Goal: Information Seeking & Learning: Learn about a topic

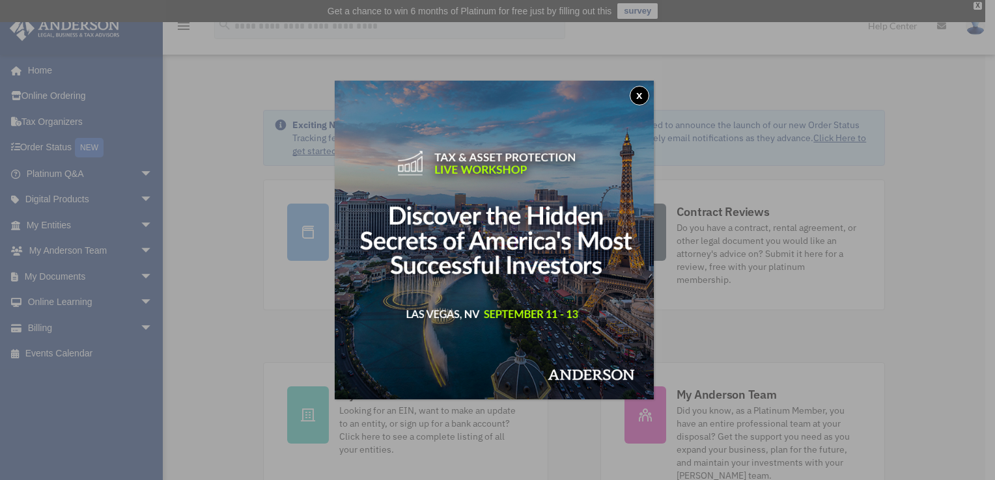
click at [531, 295] on img at bounding box center [494, 240] width 319 height 319
click at [638, 103] on button "x" at bounding box center [640, 96] width 20 height 20
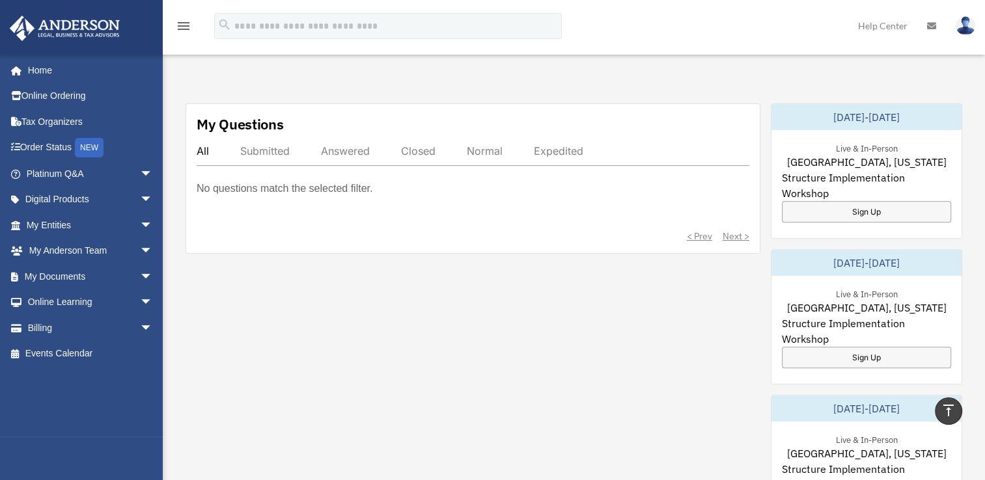
scroll to position [443, 0]
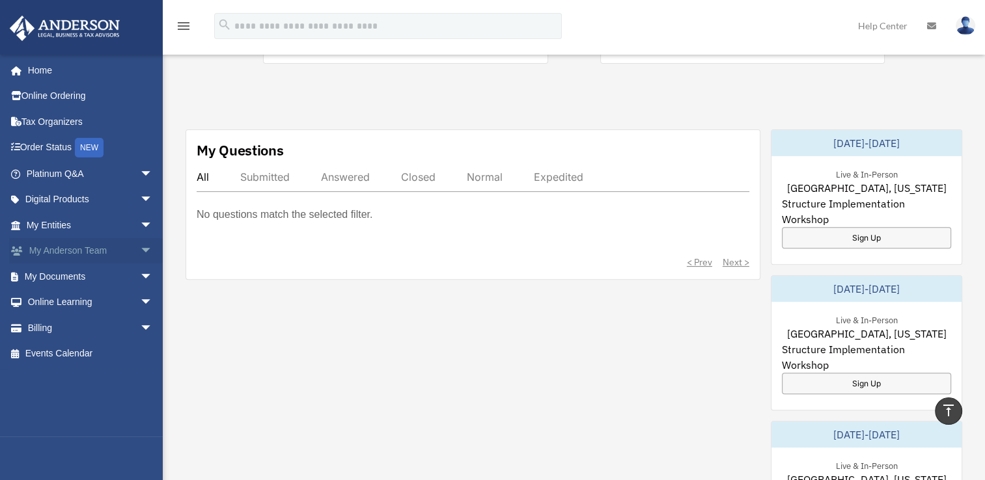
click at [140, 257] on span "arrow_drop_down" at bounding box center [153, 251] width 26 height 27
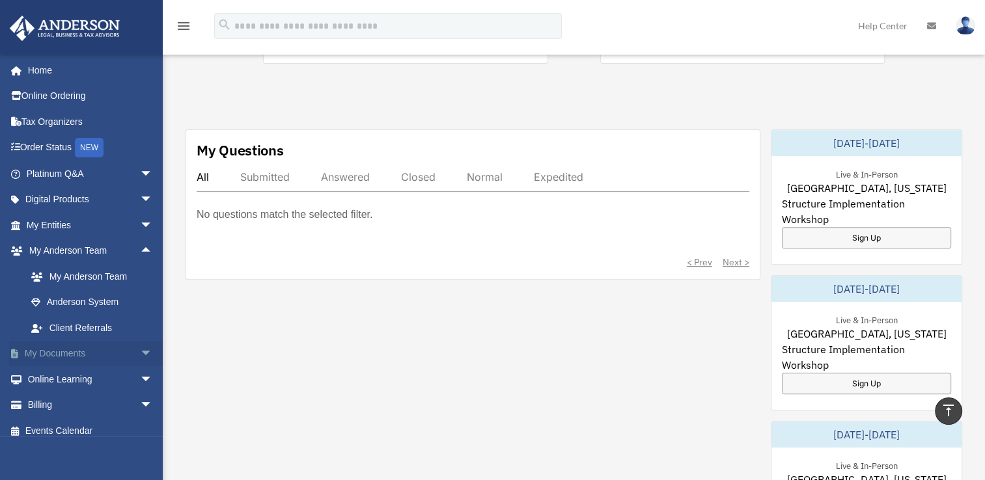
click at [76, 354] on link "My Documents arrow_drop_down" at bounding box center [90, 354] width 163 height 26
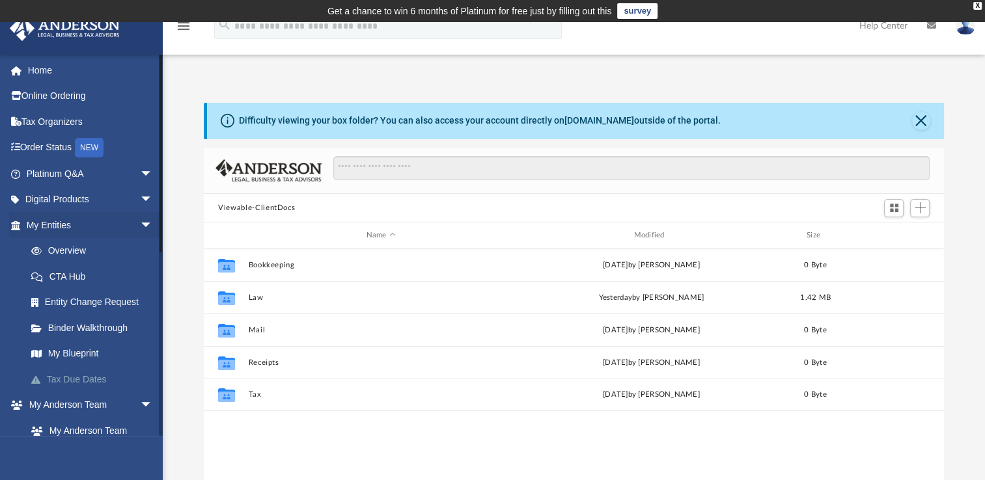
scroll to position [286, 729]
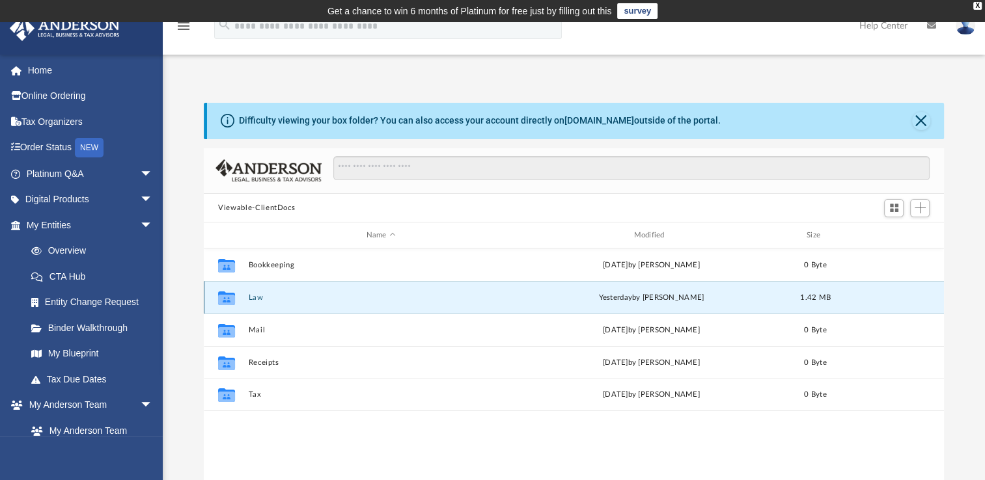
click at [254, 297] on button "Law" at bounding box center [381, 298] width 265 height 8
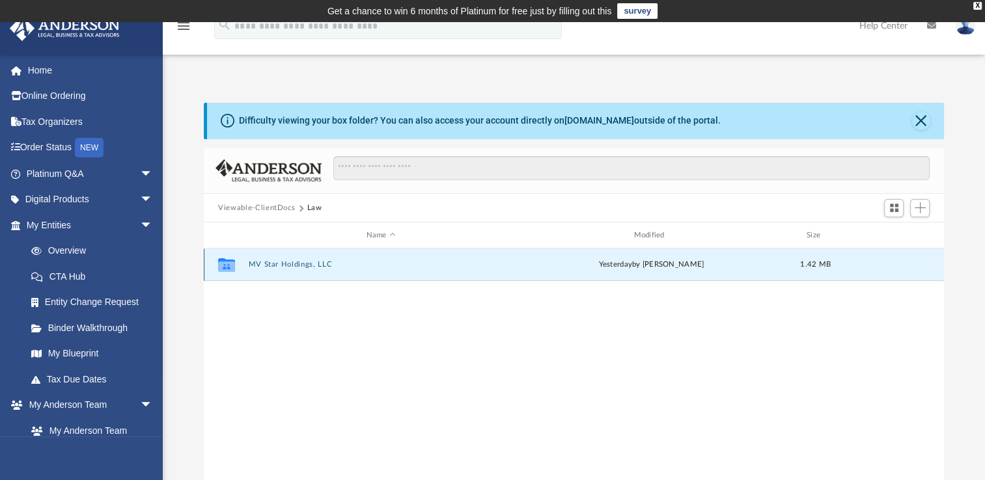
click at [292, 268] on button "MV Star Holdings, LLC" at bounding box center [381, 264] width 265 height 8
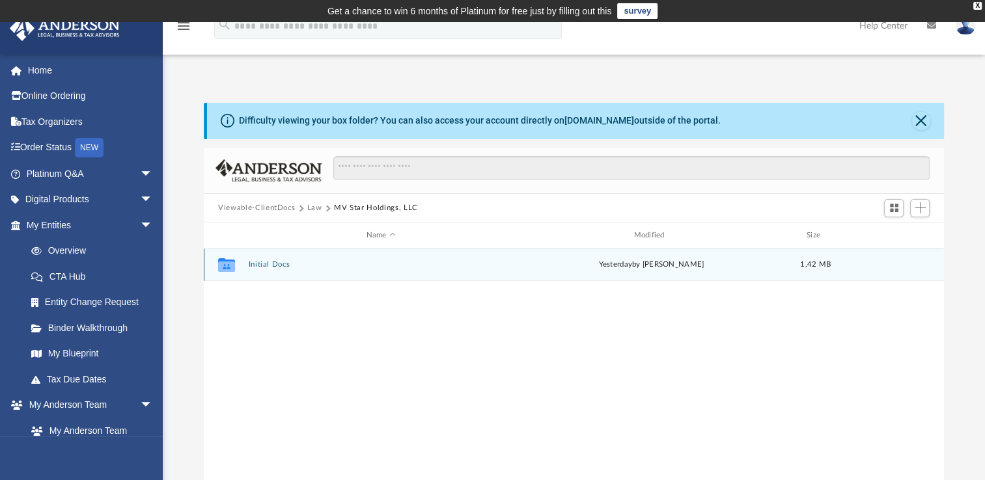
click at [286, 269] on div "Collaborated Folder Initial Docs yesterday by Crayton Olivieri 1.42 MB" at bounding box center [574, 265] width 740 height 33
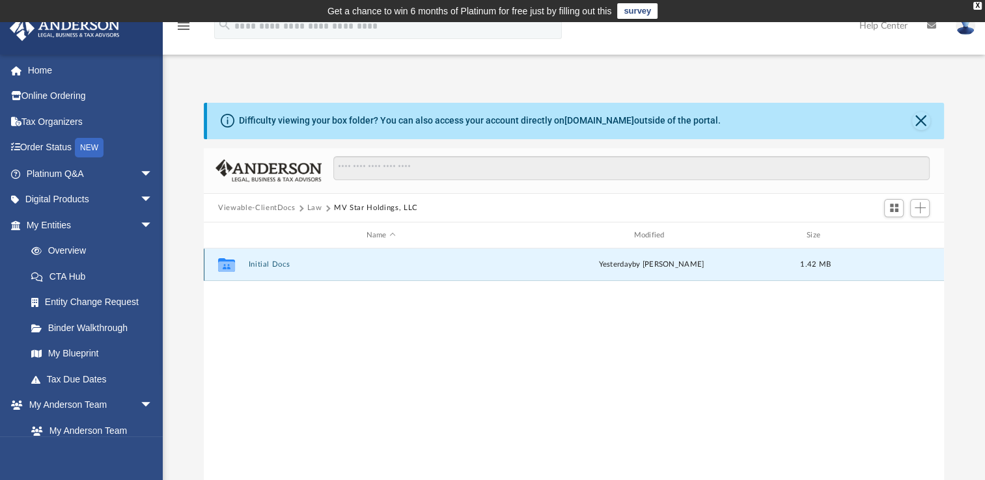
click at [229, 268] on icon "grid" at bounding box center [226, 265] width 17 height 14
click at [109, 327] on link "Binder Walkthrough" at bounding box center [95, 328] width 154 height 26
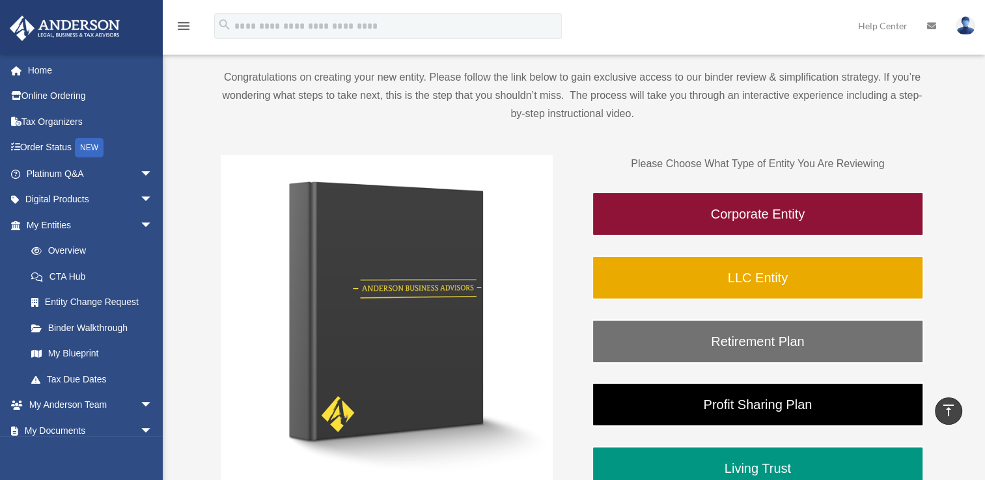
scroll to position [117, 0]
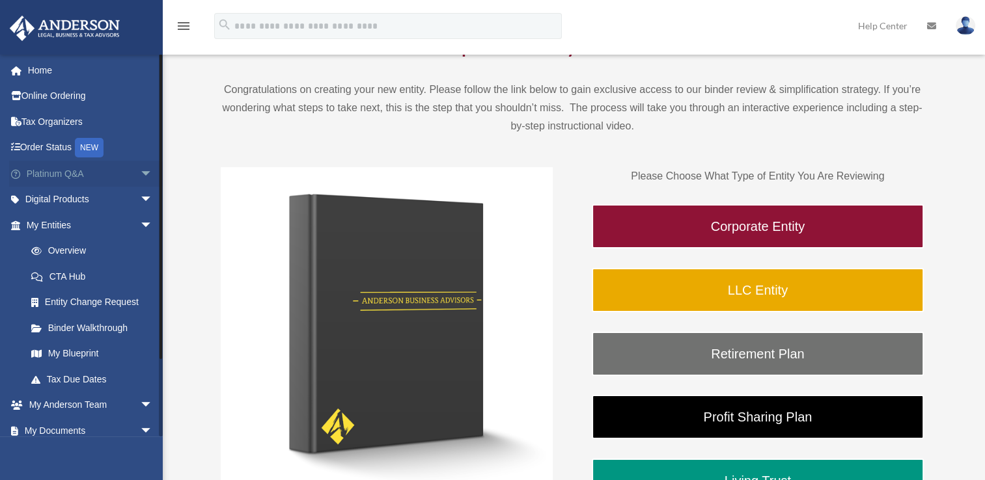
click at [53, 180] on link "Platinum Q&A arrow_drop_down" at bounding box center [90, 174] width 163 height 26
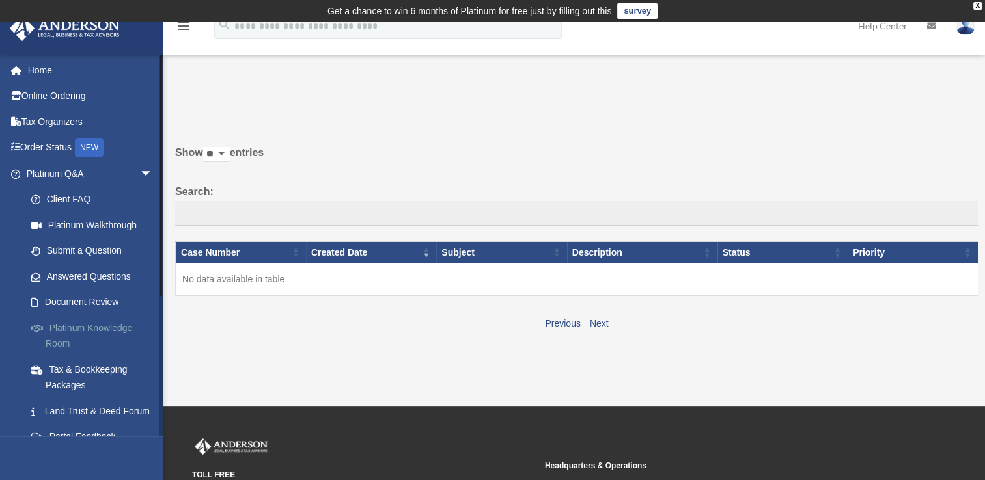
click at [96, 326] on link "Platinum Knowledge Room" at bounding box center [95, 336] width 154 height 42
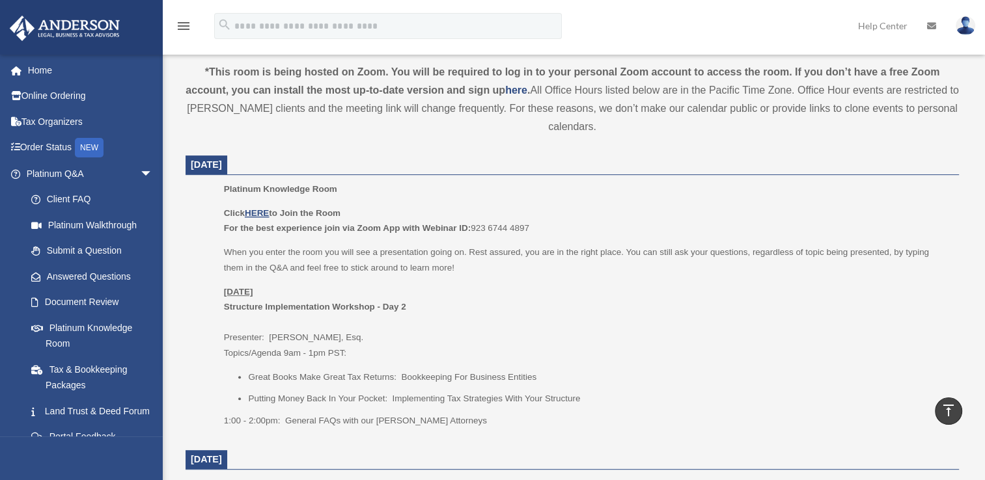
scroll to position [460, 0]
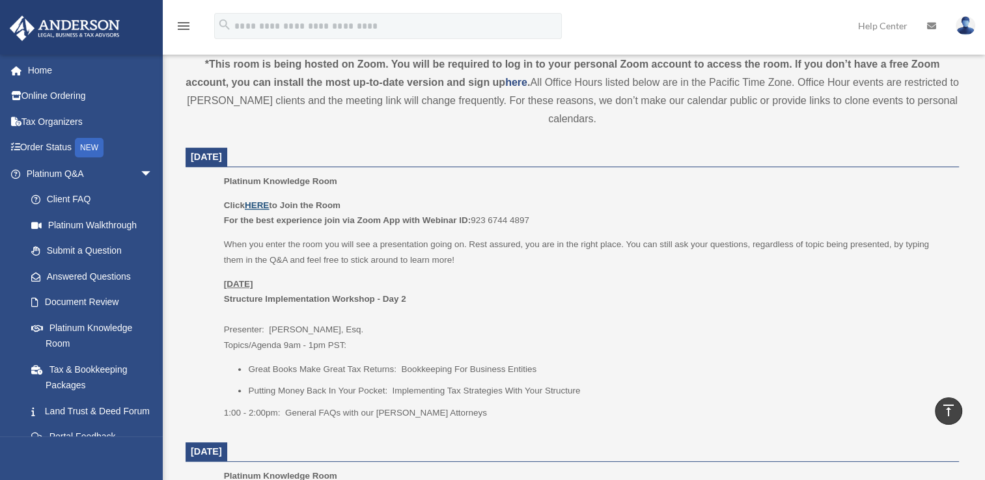
click at [259, 206] on u "HERE" at bounding box center [257, 206] width 24 height 10
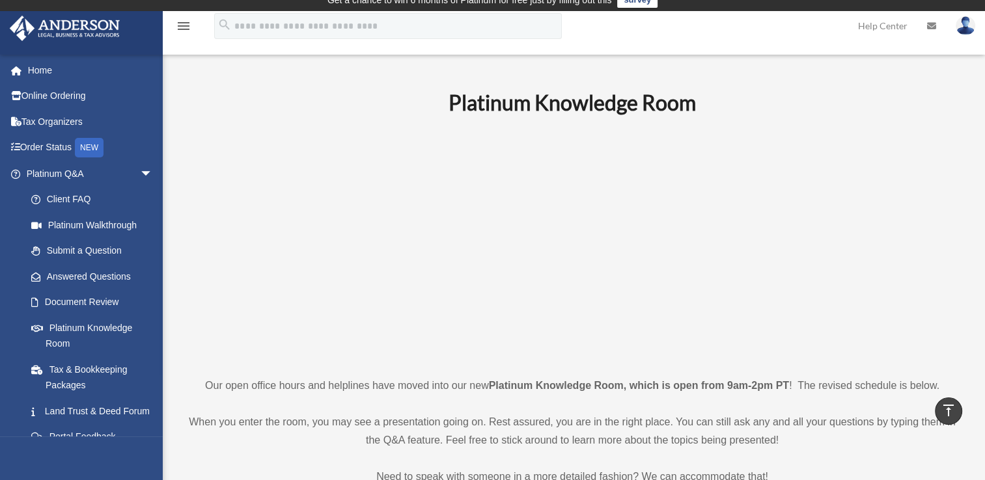
scroll to position [0, 0]
